Goal: Information Seeking & Learning: Learn about a topic

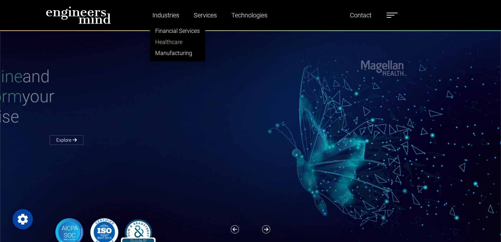
click at [164, 38] on link "Healthcare" at bounding box center [177, 41] width 55 height 11
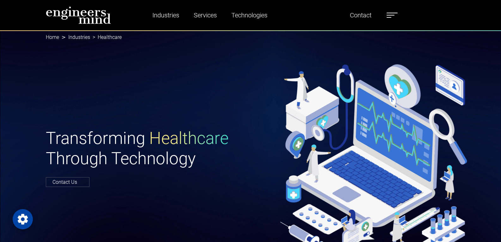
scroll to position [32, 0]
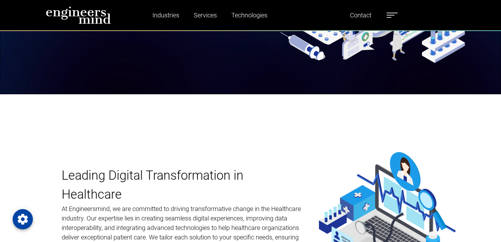
scroll to position [221, 0]
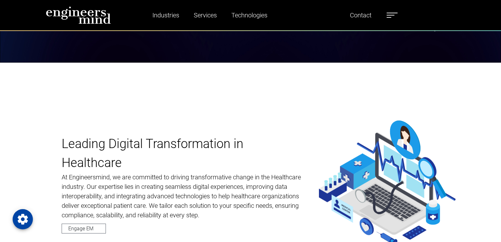
click at [316, 94] on div "Leading Digital Transformation in Healthcare At Engineersmind, we are committed…" at bounding box center [250, 184] width 501 height 242
drag, startPoint x: 374, startPoint y: 79, endPoint x: 366, endPoint y: 67, distance: 15.0
click at [366, 67] on div "Leading Digital Transformation in Healthcare At Engineersmind, we are committed…" at bounding box center [250, 184] width 501 height 242
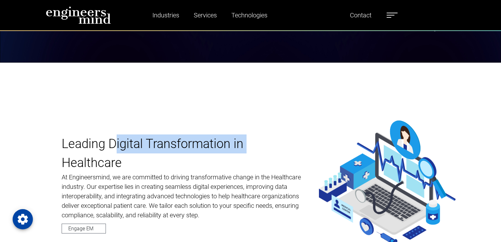
drag, startPoint x: 110, startPoint y: 91, endPoint x: 291, endPoint y: 117, distance: 182.9
click at [291, 117] on div "Leading Digital Transformation in Healthcare At Engineersmind, we are committed…" at bounding box center [250, 184] width 501 height 242
click at [353, 148] on img at bounding box center [387, 183] width 137 height 126
click at [381, 169] on img at bounding box center [387, 183] width 137 height 126
click at [303, 133] on div "Leading Digital Transformation in Healthcare At Engineersmind, we are committed…" at bounding box center [250, 183] width 417 height 126
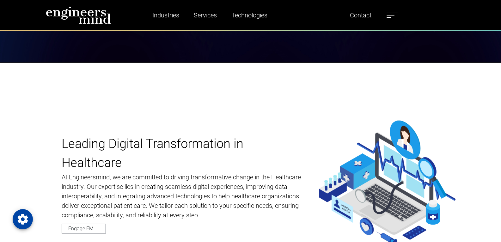
click at [162, 156] on p "Leading Digital Transformation in Healthcare" at bounding box center [182, 153] width 241 height 38
click at [347, 120] on div "Leading Digital Transformation in Healthcare At Engineersmind, we are committed…" at bounding box center [250, 184] width 501 height 242
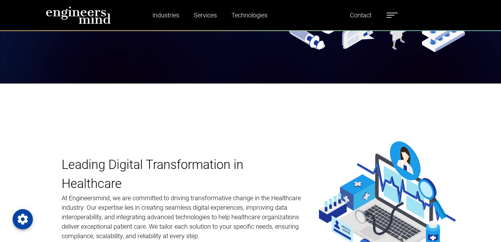
scroll to position [190, 0]
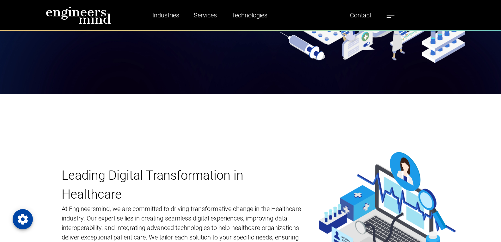
click at [328, 133] on div "Leading Digital Transformation in Healthcare At Engineersmind, we are committed…" at bounding box center [250, 215] width 501 height 242
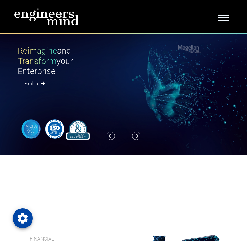
click at [220, 19] on span "Toggle navigation" at bounding box center [224, 17] width 11 height 6
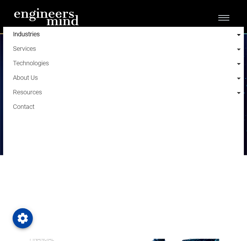
click at [235, 36] on link "Industries" at bounding box center [127, 34] width 228 height 15
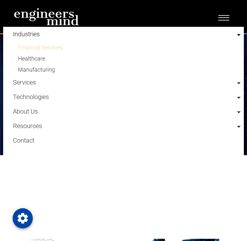
click at [63, 45] on link "Financial Services" at bounding box center [127, 47] width 228 height 11
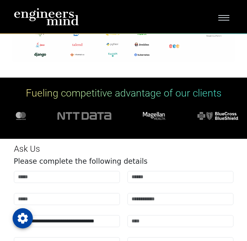
scroll to position [2971, 0]
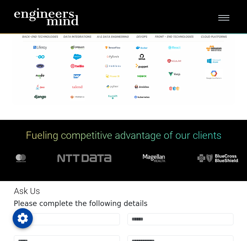
click at [226, 18] on span "Toggle navigation" at bounding box center [224, 17] width 11 height 6
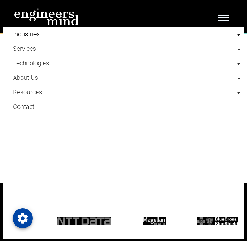
scroll to position [2939, 0]
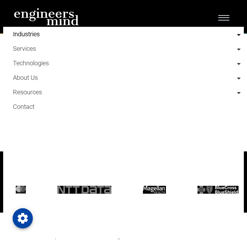
click at [233, 37] on link "Industries" at bounding box center [127, 34] width 228 height 15
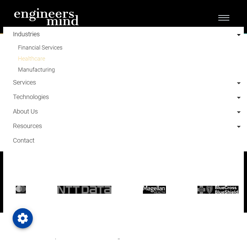
click at [41, 57] on link "Healthcare" at bounding box center [127, 58] width 228 height 11
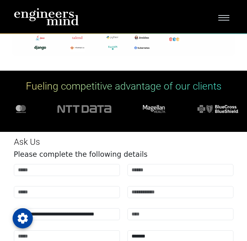
scroll to position [3082, 0]
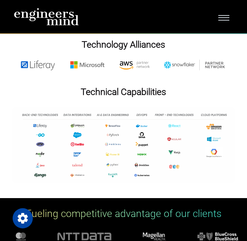
click at [225, 13] on button "Toggle navigation" at bounding box center [224, 16] width 19 height 11
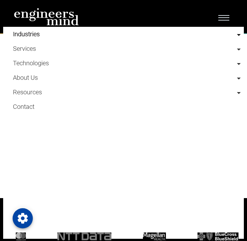
click at [197, 34] on link "Industries" at bounding box center [127, 34] width 228 height 15
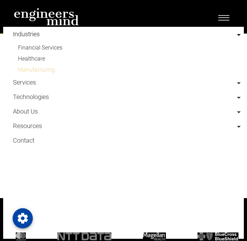
click at [49, 67] on link "Manufacturing" at bounding box center [127, 69] width 228 height 11
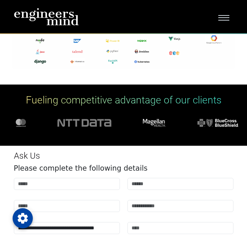
scroll to position [4320, 0]
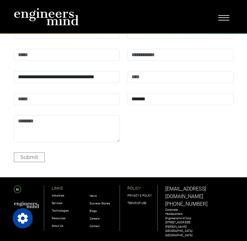
click at [223, 16] on span "Toggle navigation" at bounding box center [224, 17] width 11 height 6
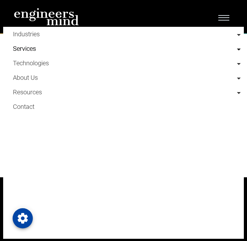
click at [204, 47] on link "Services" at bounding box center [127, 48] width 228 height 15
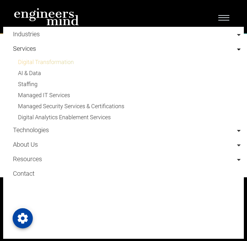
click at [47, 61] on link "Digital Transformation" at bounding box center [127, 62] width 228 height 11
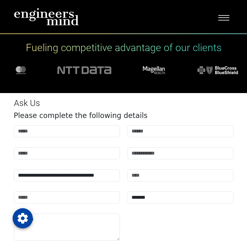
scroll to position [2940, 0]
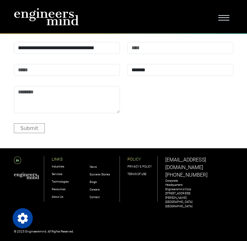
click at [223, 20] on span "Toggle navigation" at bounding box center [224, 20] width 11 height 1
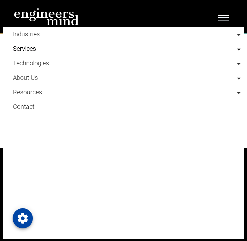
click at [224, 48] on link "Services" at bounding box center [127, 48] width 228 height 15
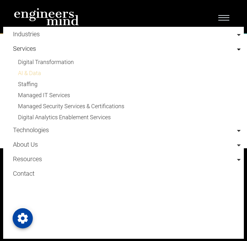
click at [40, 75] on link "AI & Data" at bounding box center [127, 73] width 228 height 11
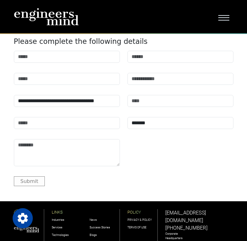
scroll to position [3914, 0]
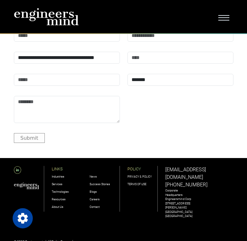
click at [227, 13] on button "Toggle navigation" at bounding box center [224, 16] width 19 height 11
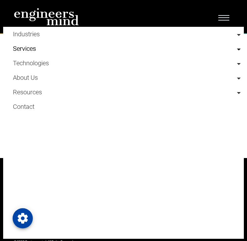
click at [206, 48] on link "Services" at bounding box center [127, 48] width 228 height 15
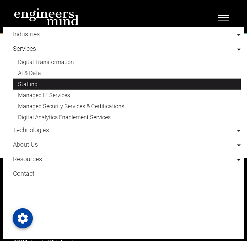
click at [30, 86] on link "Staffing" at bounding box center [127, 84] width 228 height 11
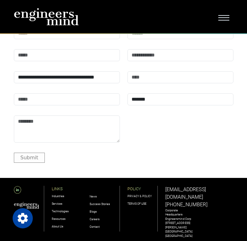
scroll to position [3962, 0]
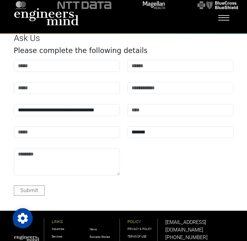
click at [230, 18] on button "Toggle navigation" at bounding box center [224, 16] width 19 height 11
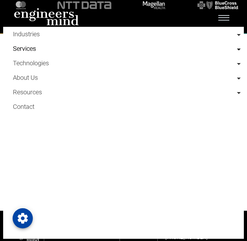
click at [193, 49] on link "Services" at bounding box center [127, 48] width 228 height 15
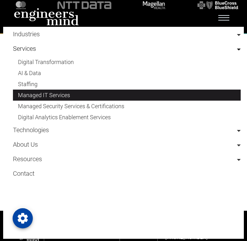
click at [46, 92] on link "Managed IT Services" at bounding box center [127, 95] width 228 height 11
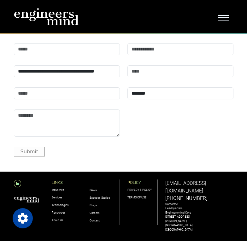
scroll to position [2774, 0]
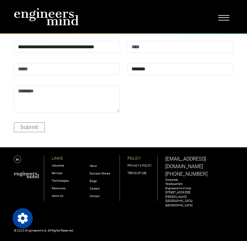
click at [217, 22] on button "Toggle navigation" at bounding box center [224, 16] width 19 height 11
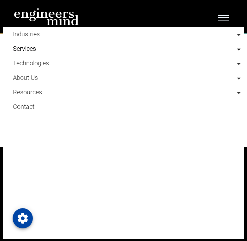
click at [234, 52] on link "Services" at bounding box center [127, 48] width 228 height 15
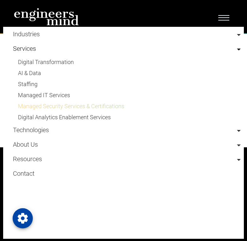
click at [119, 102] on link "Managed Security Services & Certifications" at bounding box center [127, 106] width 228 height 11
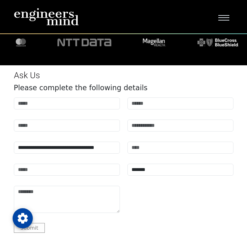
scroll to position [3610, 0]
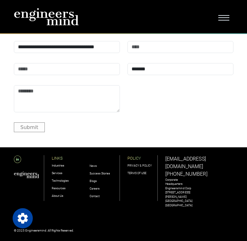
click at [228, 20] on span "Toggle navigation" at bounding box center [224, 20] width 11 height 1
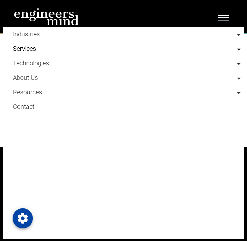
click at [216, 55] on link "Services" at bounding box center [127, 48] width 228 height 15
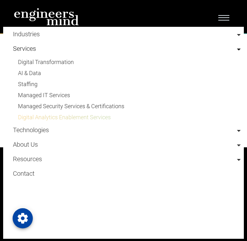
click at [120, 120] on link "Digital Analytics Enablement Services" at bounding box center [127, 117] width 228 height 11
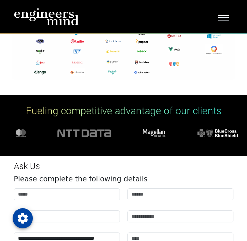
scroll to position [5214, 0]
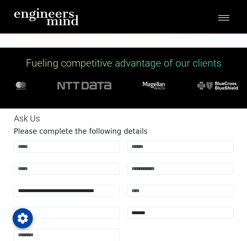
click at [229, 16] on span "Toggle navigation" at bounding box center [224, 17] width 11 height 6
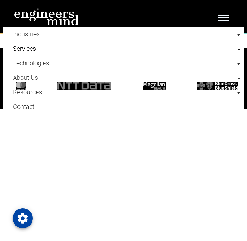
click at [225, 46] on link "Services" at bounding box center [127, 48] width 228 height 15
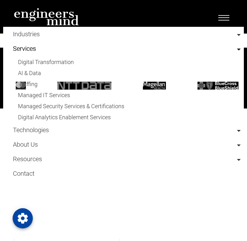
click at [236, 48] on link "Services" at bounding box center [127, 48] width 228 height 15
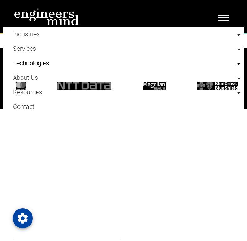
click at [167, 61] on link "Technologies" at bounding box center [127, 63] width 228 height 15
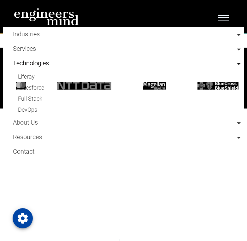
click at [38, 64] on link "Technologies" at bounding box center [127, 63] width 228 height 15
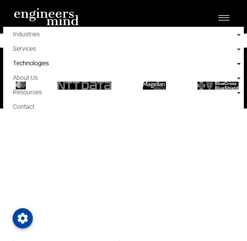
click at [38, 64] on link "Technologies" at bounding box center [127, 63] width 228 height 15
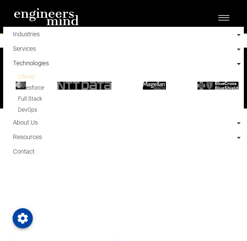
click at [21, 74] on link "Liferay" at bounding box center [127, 76] width 228 height 11
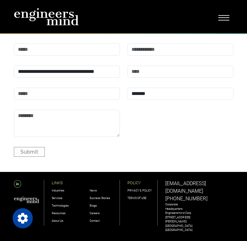
scroll to position [3397, 0]
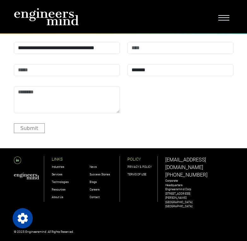
click at [221, 21] on button "Toggle navigation" at bounding box center [224, 16] width 19 height 11
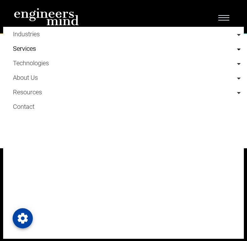
click at [217, 45] on link "Services" at bounding box center [127, 48] width 228 height 15
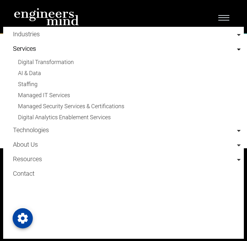
click at [217, 45] on link "Services" at bounding box center [127, 48] width 228 height 15
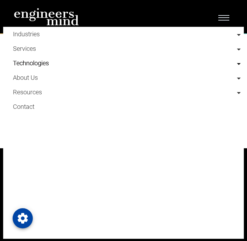
click at [211, 60] on link "Technologies" at bounding box center [127, 63] width 228 height 15
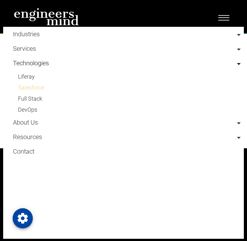
click at [34, 87] on link "Salesforce" at bounding box center [127, 87] width 228 height 11
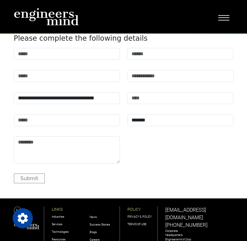
scroll to position [4517, 0]
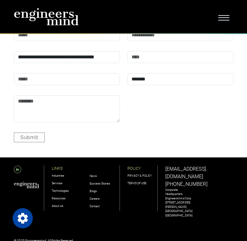
click at [225, 21] on button "Toggle navigation" at bounding box center [224, 16] width 19 height 11
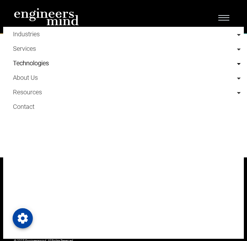
click at [225, 59] on link "Technologies" at bounding box center [127, 63] width 228 height 15
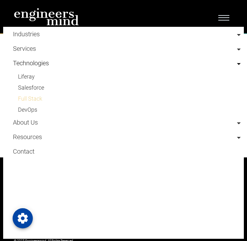
click at [36, 98] on link "Full Stack" at bounding box center [127, 98] width 228 height 11
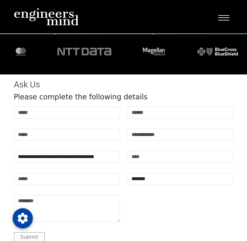
scroll to position [4486, 0]
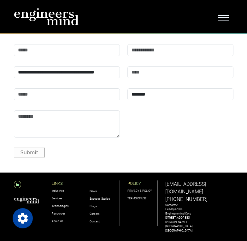
click at [230, 21] on button "Toggle navigation" at bounding box center [224, 16] width 19 height 11
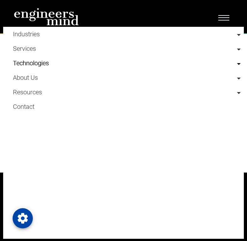
click at [129, 63] on link "Technologies" at bounding box center [127, 63] width 228 height 15
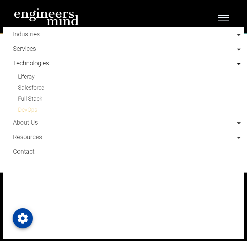
click at [33, 111] on link "DevOps" at bounding box center [127, 109] width 228 height 11
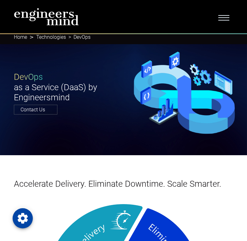
click at [225, 19] on span "Toggle navigation" at bounding box center [224, 17] width 11 height 6
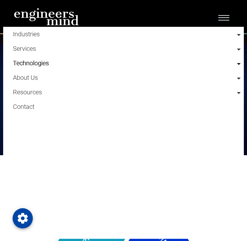
click at [156, 69] on link "Technologies" at bounding box center [127, 63] width 228 height 15
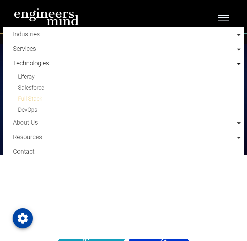
click at [48, 100] on link "Full Stack" at bounding box center [127, 98] width 228 height 11
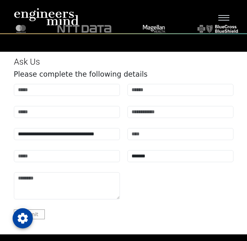
scroll to position [4486, 0]
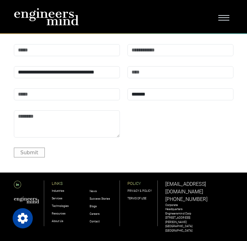
click at [226, 14] on span "Toggle navigation" at bounding box center [224, 17] width 11 height 6
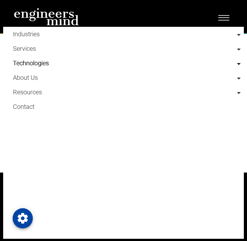
click at [163, 66] on link "Technologies" at bounding box center [127, 63] width 228 height 15
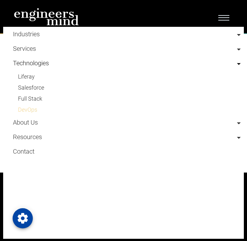
click at [44, 111] on link "DevOps" at bounding box center [127, 109] width 228 height 11
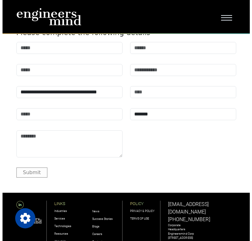
scroll to position [3476, 0]
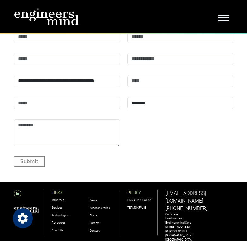
click at [17, 214] on icon "Open Privacy Settings" at bounding box center [22, 218] width 13 height 13
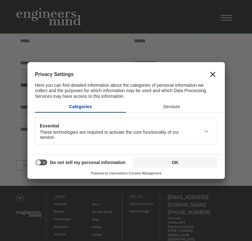
click at [187, 105] on button "Services" at bounding box center [171, 107] width 91 height 10
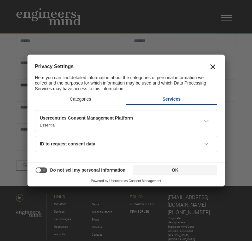
click at [213, 70] on button "Close" at bounding box center [213, 67] width 9 height 9
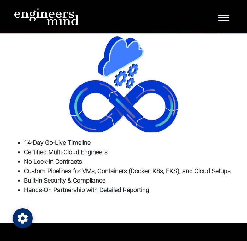
scroll to position [2998, 0]
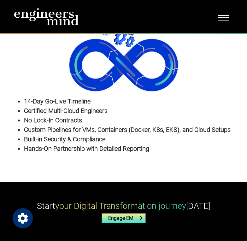
click at [137, 214] on link "Engage EM" at bounding box center [124, 219] width 44 height 10
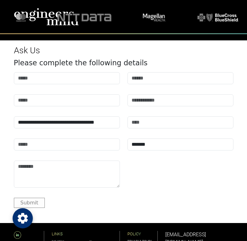
scroll to position [3451, 0]
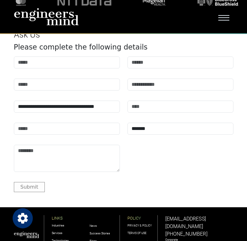
click at [228, 10] on div "Industries Financial Services Healthcare Manufacturing Services Digital Transfo…" at bounding box center [124, 16] width 228 height 21
click at [226, 21] on button "Toggle navigation" at bounding box center [224, 16] width 19 height 11
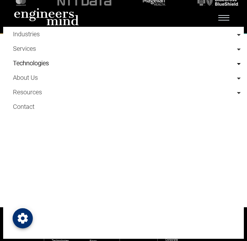
click at [179, 64] on link "Technologies" at bounding box center [127, 63] width 228 height 15
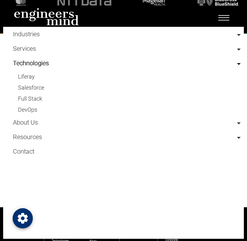
click at [179, 64] on link "Technologies" at bounding box center [127, 63] width 228 height 15
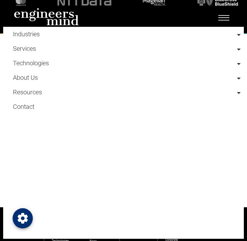
click at [169, 79] on li "About Us Team Alliances Careers" at bounding box center [127, 77] width 228 height 15
click at [229, 77] on li "About Us Team Alliances Careers" at bounding box center [127, 77] width 228 height 15
click at [233, 76] on link at bounding box center [127, 72] width 228 height 5
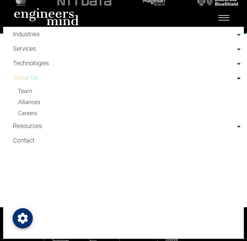
click at [31, 79] on link "About Us" at bounding box center [25, 78] width 25 height 8
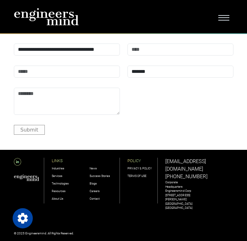
scroll to position [1362, 0]
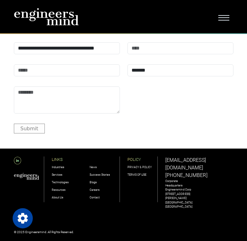
click at [229, 13] on button "Toggle navigation" at bounding box center [224, 16] width 19 height 11
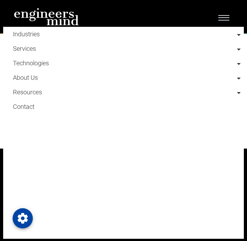
click at [194, 79] on li "About Us Team Alliances Careers" at bounding box center [127, 77] width 228 height 15
click at [95, 81] on li "About Us Team Alliances Careers" at bounding box center [127, 77] width 228 height 15
click at [233, 76] on link at bounding box center [127, 72] width 228 height 5
click at [33, 95] on link "Team" at bounding box center [127, 91] width 228 height 11
click at [33, 95] on link "Resources" at bounding box center [27, 92] width 29 height 8
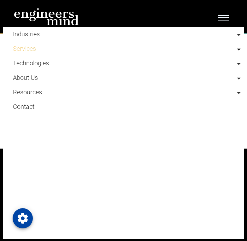
scroll to position [1358, 0]
click at [51, 81] on li "About Us Team Alliances Careers" at bounding box center [127, 77] width 228 height 15
click at [235, 76] on link at bounding box center [127, 72] width 228 height 5
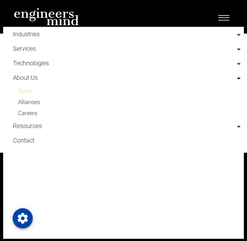
click at [39, 89] on link "Team" at bounding box center [127, 91] width 228 height 11
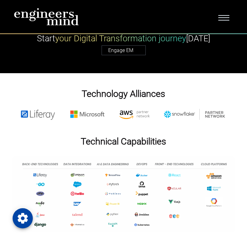
scroll to position [1296, 0]
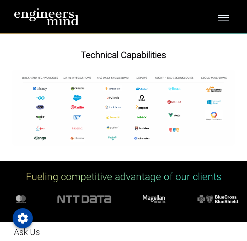
click at [226, 18] on span "Toggle navigation" at bounding box center [224, 17] width 11 height 6
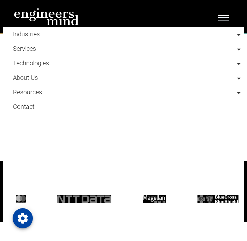
click at [108, 77] on li "About Us Team Alliances Careers" at bounding box center [127, 77] width 228 height 15
click at [235, 76] on link at bounding box center [127, 72] width 228 height 5
click at [41, 105] on link "Alliances" at bounding box center [127, 102] width 228 height 11
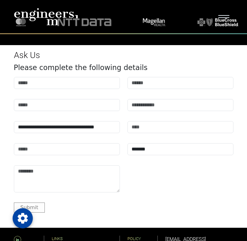
scroll to position [1201, 0]
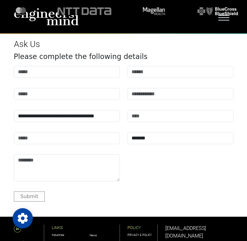
click at [225, 19] on span "Toggle navigation" at bounding box center [224, 17] width 11 height 6
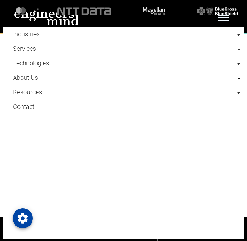
click at [235, 76] on link at bounding box center [127, 72] width 228 height 5
click at [42, 114] on link "Careers" at bounding box center [127, 113] width 228 height 11
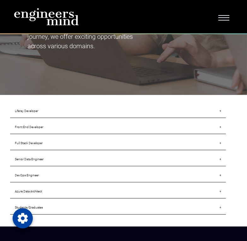
scroll to position [537, 0]
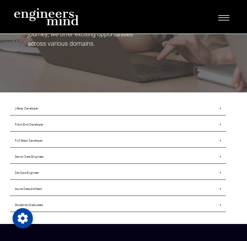
click at [222, 116] on link "Liferay Developer" at bounding box center [118, 109] width 216 height 14
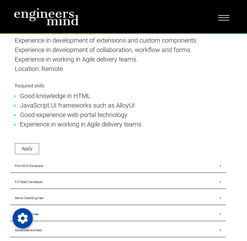
scroll to position [758, 0]
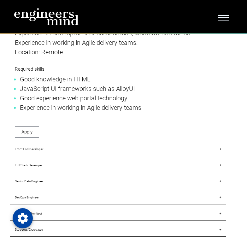
click at [219, 153] on link "Front End Developer" at bounding box center [118, 150] width 216 height 14
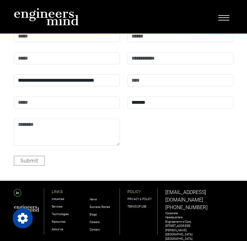
scroll to position [2370, 0]
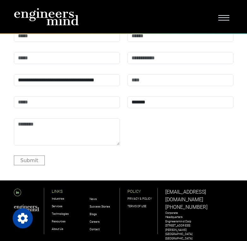
click at [221, 18] on span "Toggle navigation" at bounding box center [224, 17] width 11 height 6
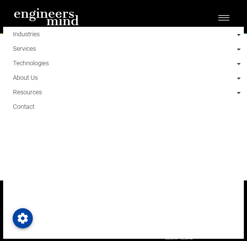
click at [232, 77] on li "About Us Team Alliances Careers" at bounding box center [127, 77] width 228 height 15
click at [235, 77] on li "About Us Team Alliances Careers" at bounding box center [127, 77] width 228 height 15
click at [234, 76] on link at bounding box center [127, 72] width 228 height 5
click at [234, 124] on link at bounding box center [127, 121] width 228 height 5
click at [21, 106] on link "Blogs" at bounding box center [127, 105] width 228 height 11
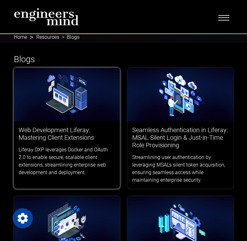
click at [56, 127] on h3 "Web Development Liferay: Mastering Client Extensions" at bounding box center [67, 133] width 97 height 15
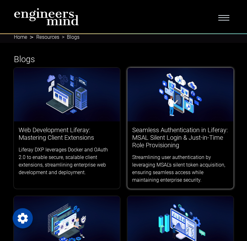
click at [176, 87] on img at bounding box center [181, 95] width 106 height 54
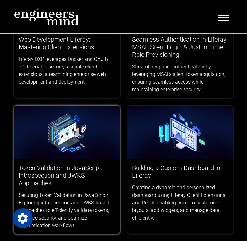
scroll to position [95, 0]
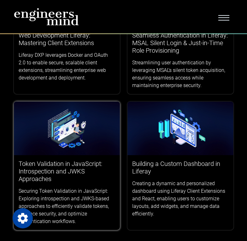
click at [56, 153] on img at bounding box center [67, 129] width 106 height 54
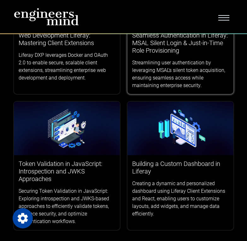
click at [170, 55] on div "Seamless Authentication in Liferay: MSAL Silent Login & Just-in-Time Role Provi…" at bounding box center [181, 60] width 106 height 67
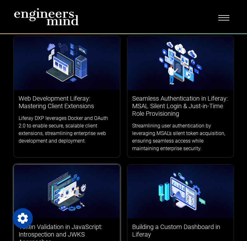
scroll to position [63, 0]
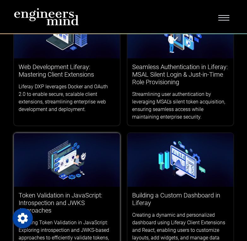
click at [83, 182] on img at bounding box center [67, 160] width 106 height 54
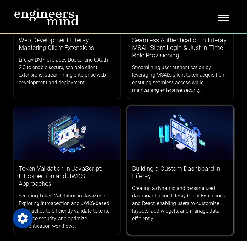
scroll to position [126, 0]
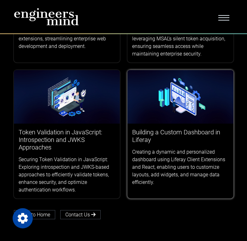
click at [173, 129] on h3 "Building a Custom Dashboard in Liferay" at bounding box center [180, 136] width 97 height 15
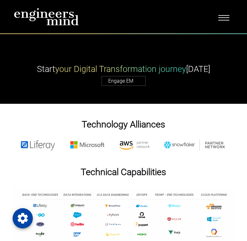
scroll to position [221, 0]
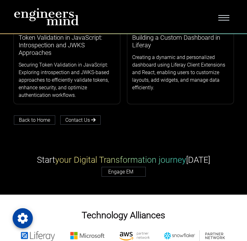
click at [230, 16] on button "Toggle navigation" at bounding box center [224, 16] width 19 height 11
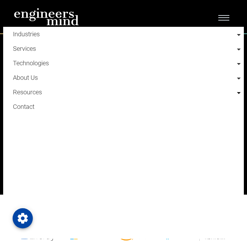
drag, startPoint x: 235, startPoint y: 90, endPoint x: 232, endPoint y: 89, distance: 3.5
click at [235, 90] on li "Resources Blogs News Testimonials" at bounding box center [127, 92] width 228 height 15
click at [234, 76] on link at bounding box center [127, 72] width 228 height 5
click at [233, 124] on link at bounding box center [127, 121] width 228 height 5
click at [22, 114] on link "News" at bounding box center [127, 116] width 228 height 11
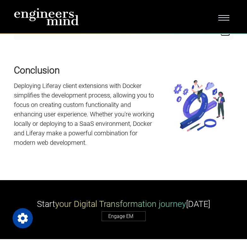
scroll to position [3470, 0]
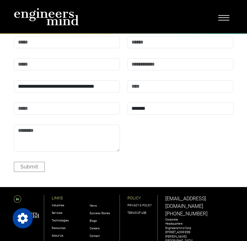
scroll to position [2456, 0]
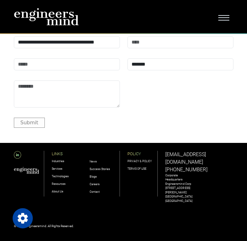
click at [223, 15] on span "Toggle navigation" at bounding box center [224, 17] width 11 height 6
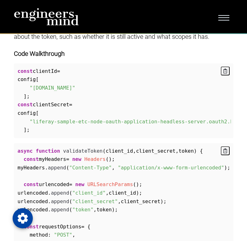
scroll to position [600, 0]
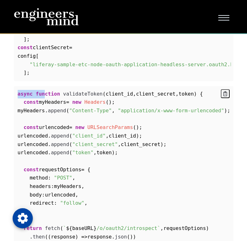
drag, startPoint x: 20, startPoint y: 85, endPoint x: 42, endPoint y: 97, distance: 24.9
click at [42, 97] on div "Code Walkthrough const clientId = config [ "[DOMAIN_NAME]" ] ; const clientSecr…" at bounding box center [124, 209] width 220 height 435
click at [43, 91] on div "async function validateToken ( client_id , client_secret , token ) { const myHe…" at bounding box center [124, 186] width 220 height 201
drag, startPoint x: 46, startPoint y: 88, endPoint x: 60, endPoint y: 91, distance: 14.5
click at [60, 91] on div "Code Walkthrough const clientId = config [ "liferay-sample-etc-node-oauth-appli…" at bounding box center [124, 209] width 220 height 435
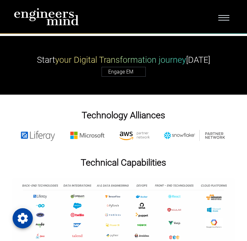
scroll to position [2623, 0]
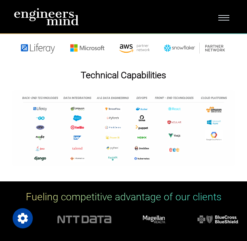
scroll to position [2268, 0]
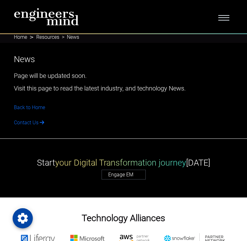
click at [230, 16] on button "Toggle navigation" at bounding box center [224, 16] width 19 height 11
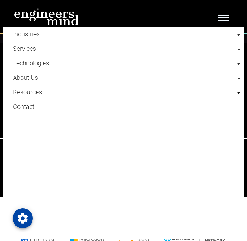
click at [234, 90] on link at bounding box center [127, 87] width 228 height 5
click at [45, 125] on link "Testimonials" at bounding box center [127, 127] width 228 height 11
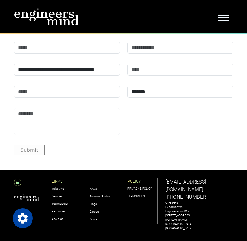
scroll to position [1118, 0]
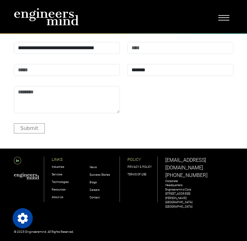
click at [227, 16] on span "Toggle navigation" at bounding box center [224, 17] width 11 height 6
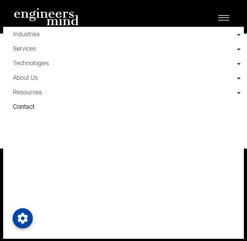
click at [118, 110] on link "Contact" at bounding box center [127, 107] width 228 height 15
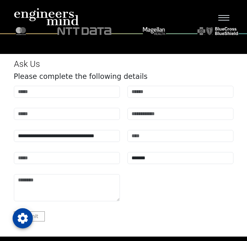
scroll to position [601, 0]
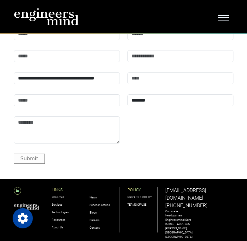
click at [222, 14] on span "Toggle navigation" at bounding box center [224, 17] width 11 height 6
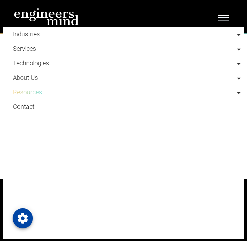
click at [36, 94] on link "Resources" at bounding box center [27, 92] width 29 height 8
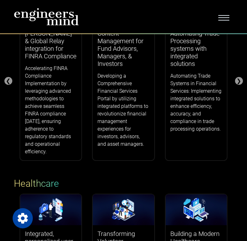
scroll to position [126, 0]
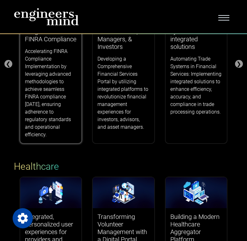
click at [45, 64] on p "Accelerating FINRA Compliance Implementation by leveraging advanced methodologi…" at bounding box center [51, 93] width 52 height 91
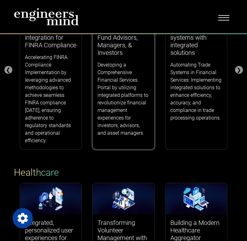
scroll to position [0, 0]
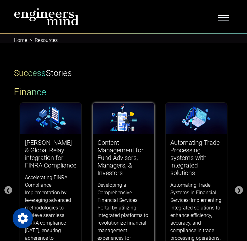
click at [126, 137] on div "Content Management for Fund Advisors, Managers, & Investors Developing a Compre…" at bounding box center [124, 198] width 62 height 128
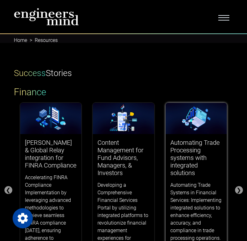
click at [174, 140] on h3 "Automating Trade Processing systems with integrated solutions" at bounding box center [197, 158] width 52 height 38
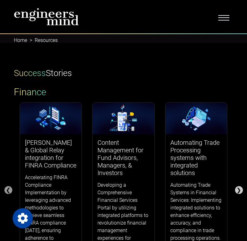
click at [240, 189] on div "❯" at bounding box center [239, 190] width 8 height 8
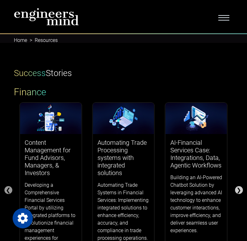
click at [240, 189] on div "❯" at bounding box center [239, 190] width 8 height 8
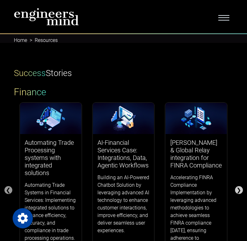
click at [240, 189] on div "❯" at bounding box center [239, 190] width 8 height 8
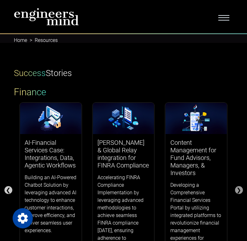
click at [10, 188] on div "❮" at bounding box center [8, 190] width 8 height 8
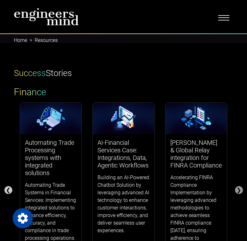
click at [9, 188] on div "❮" at bounding box center [8, 190] width 8 height 8
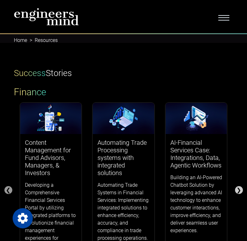
click at [237, 190] on div "❯" at bounding box center [239, 190] width 8 height 8
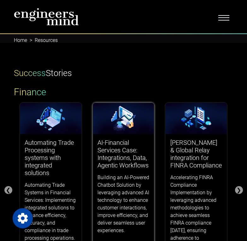
click at [132, 147] on h3 "AI-Financial Services Case: Integrations, Data, Agentic Workflows" at bounding box center [124, 154] width 52 height 30
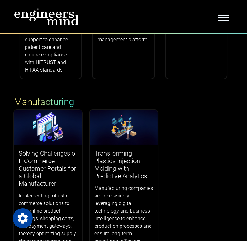
scroll to position [442, 0]
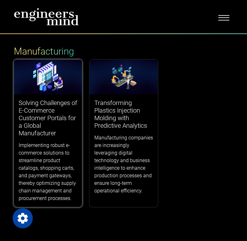
click at [49, 123] on h3 "Solving Challenges of E-Commerce Customer Portals for a Global Manufacturer" at bounding box center [48, 118] width 59 height 38
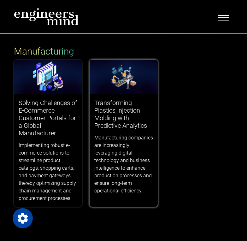
click at [114, 122] on h3 "Transforming Plastics Injection Molding with Predictive Analytics" at bounding box center [123, 114] width 59 height 30
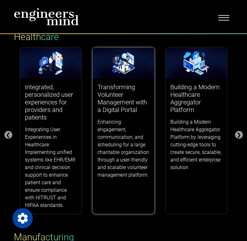
scroll to position [221, 0]
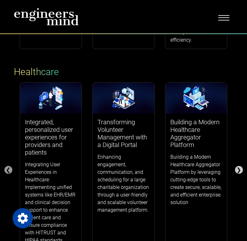
click at [240, 169] on div "❯" at bounding box center [239, 170] width 8 height 8
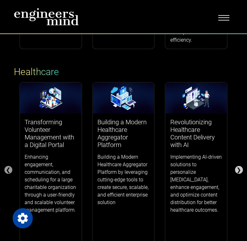
click at [240, 169] on div "❯" at bounding box center [239, 170] width 8 height 8
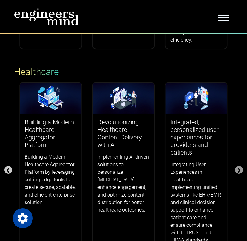
click at [7, 171] on div "❮" at bounding box center [8, 170] width 8 height 8
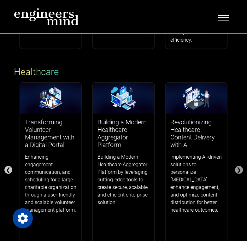
click at [8, 169] on div "❮" at bounding box center [8, 170] width 8 height 8
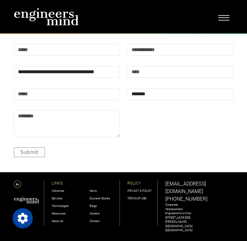
scroll to position [1182, 0]
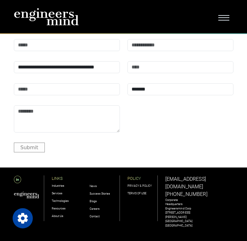
scroll to position [2687, 0]
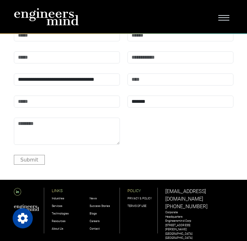
scroll to position [1204, 0]
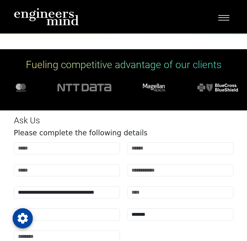
scroll to position [3836, 0]
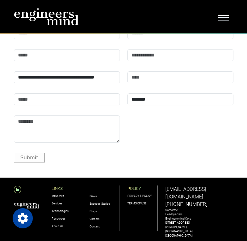
scroll to position [1000, 0]
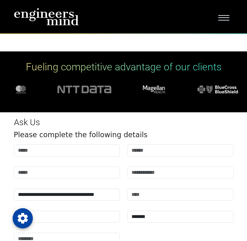
scroll to position [1951, 0]
